Goal: Find specific page/section: Find specific page/section

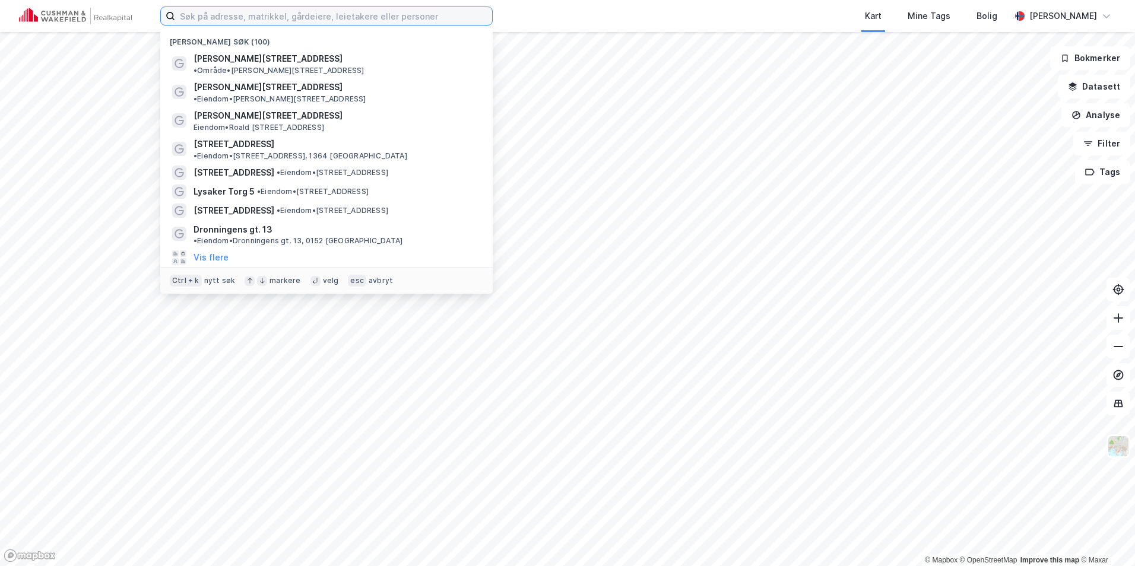
click at [195, 15] on input at bounding box center [333, 16] width 317 height 18
paste input "DIPS"
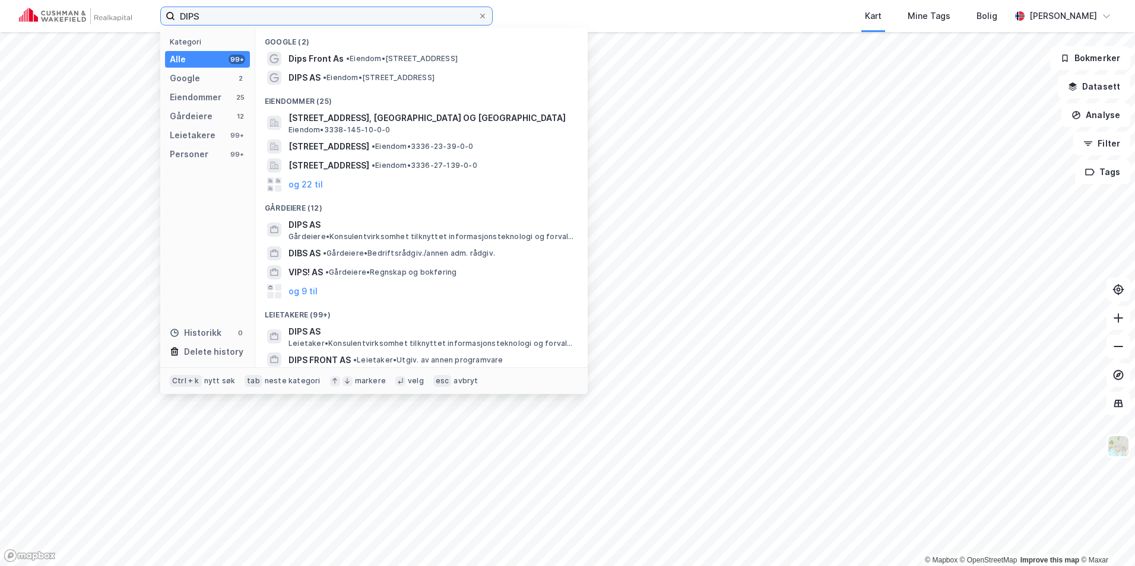
type input "DIPS"
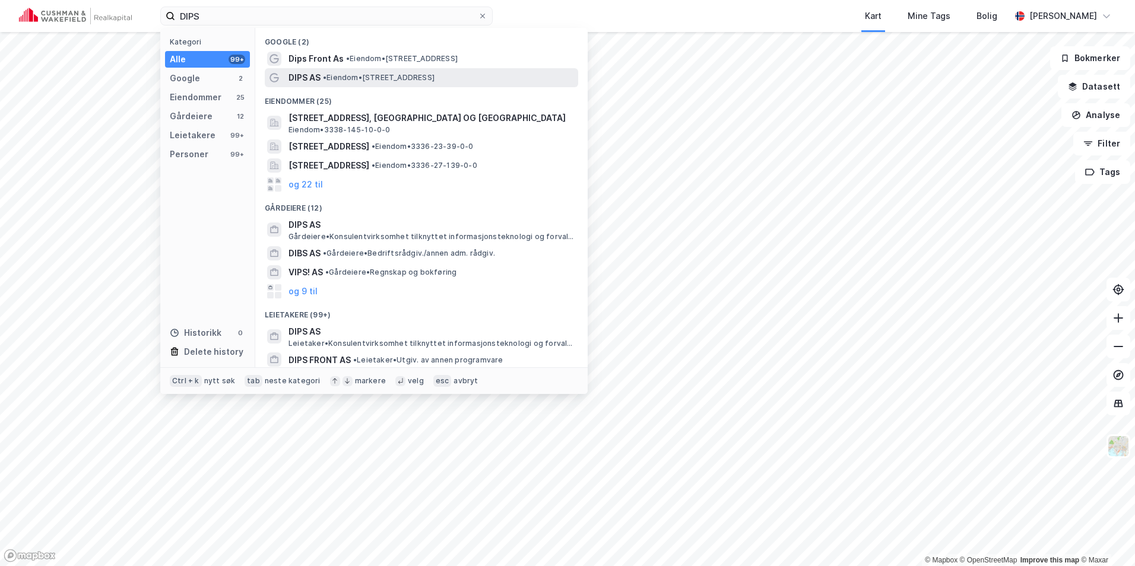
click at [321, 74] on span "DIPS AS" at bounding box center [304, 78] width 32 height 14
